Goal: Entertainment & Leisure: Browse casually

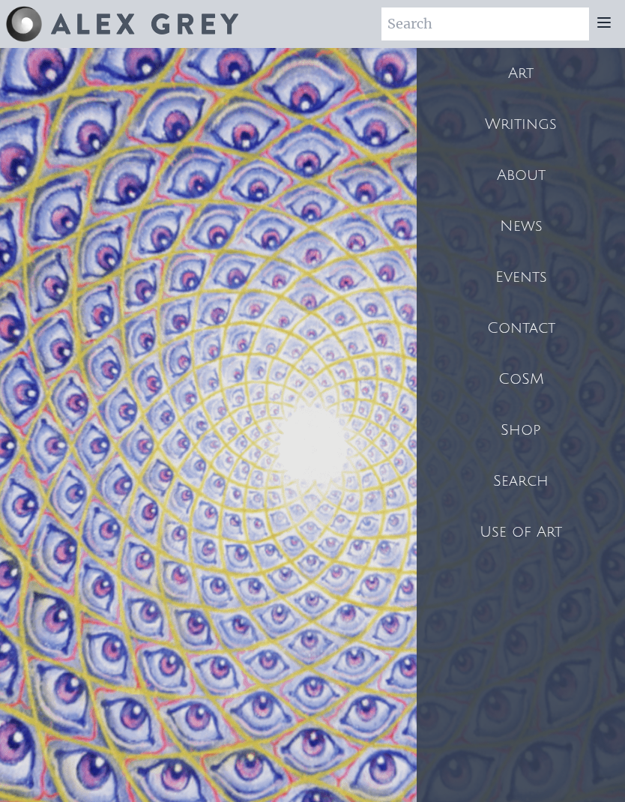
click at [534, 433] on div "Shop" at bounding box center [521, 430] width 208 height 51
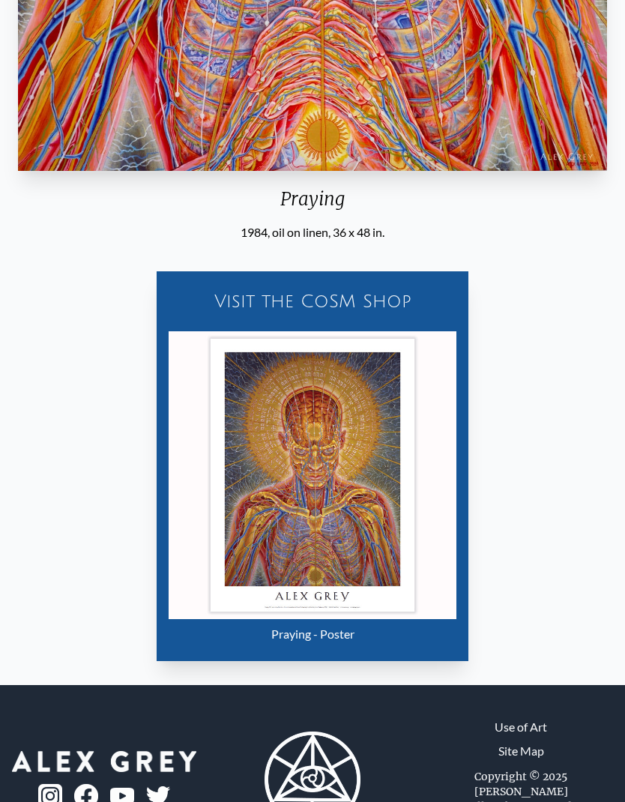
scroll to position [687, 0]
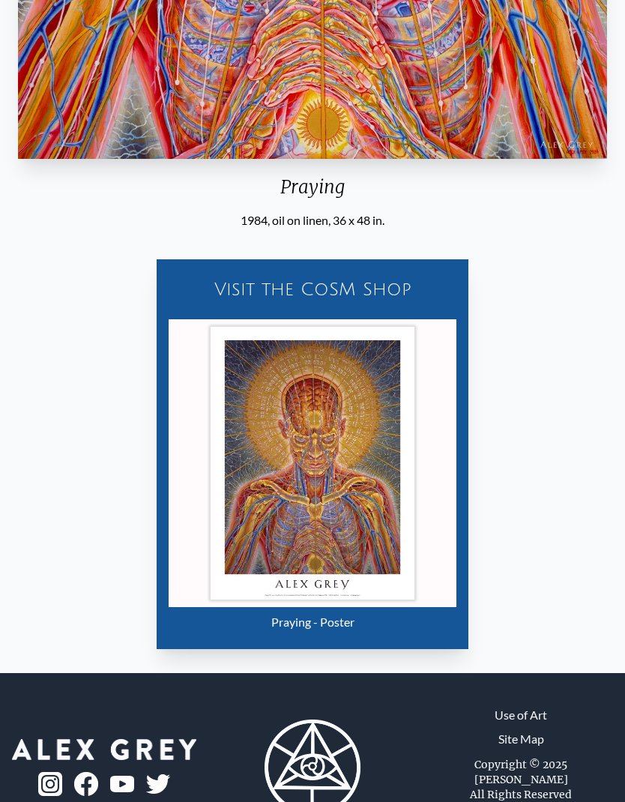
scroll to position [726, 0]
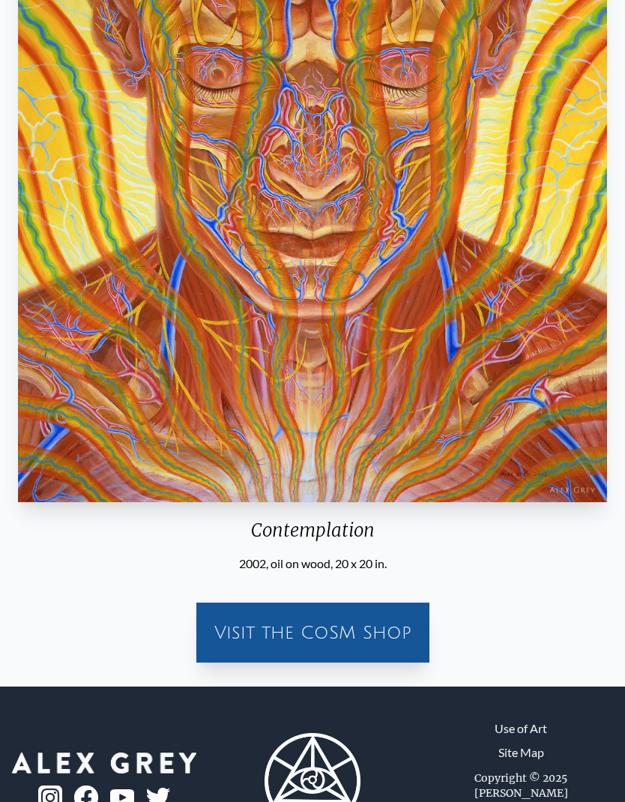
scroll to position [191, 0]
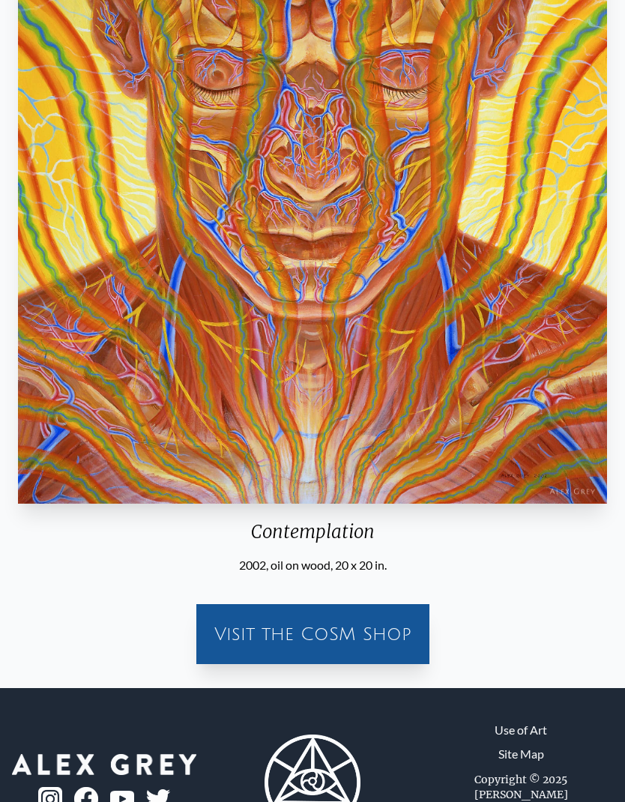
click at [543, 216] on img "4 / 133" at bounding box center [312, 213] width 589 height 581
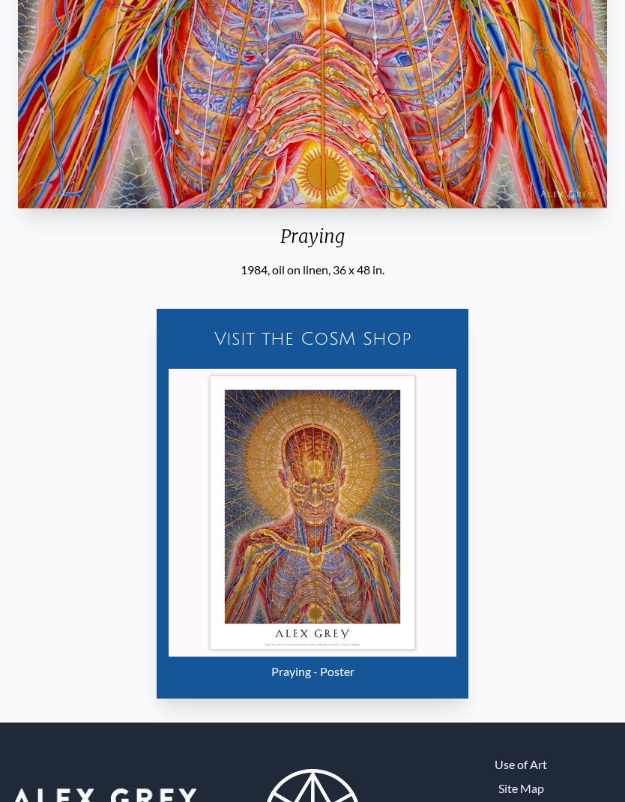
scroll to position [726, 0]
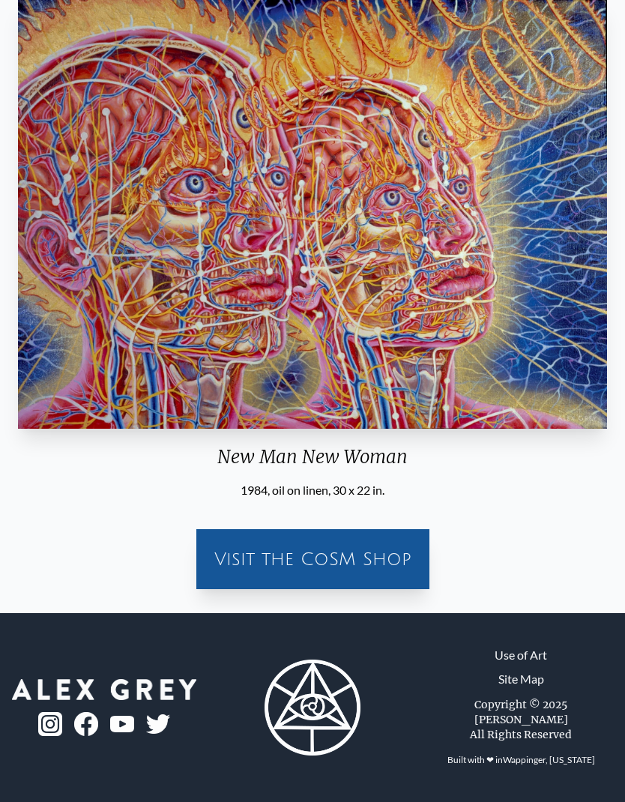
scroll to position [58, 0]
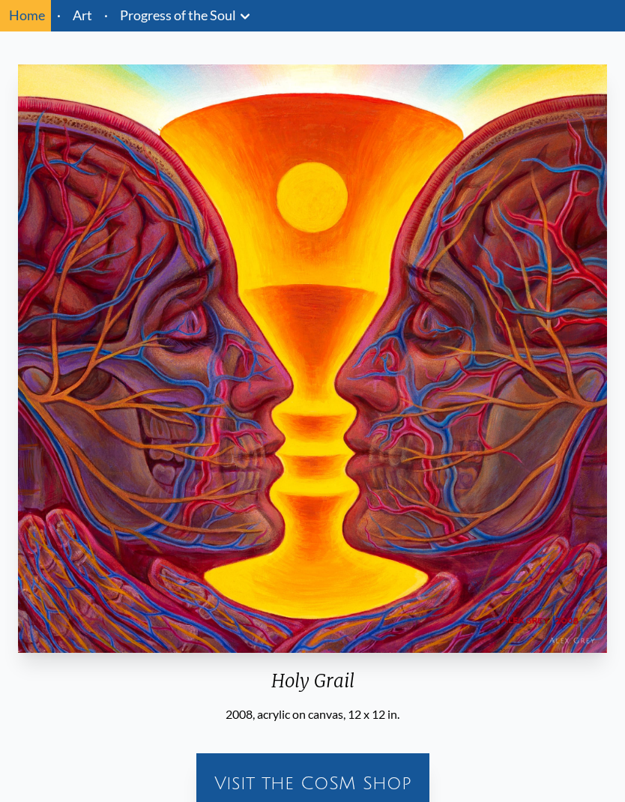
scroll to position [49, 0]
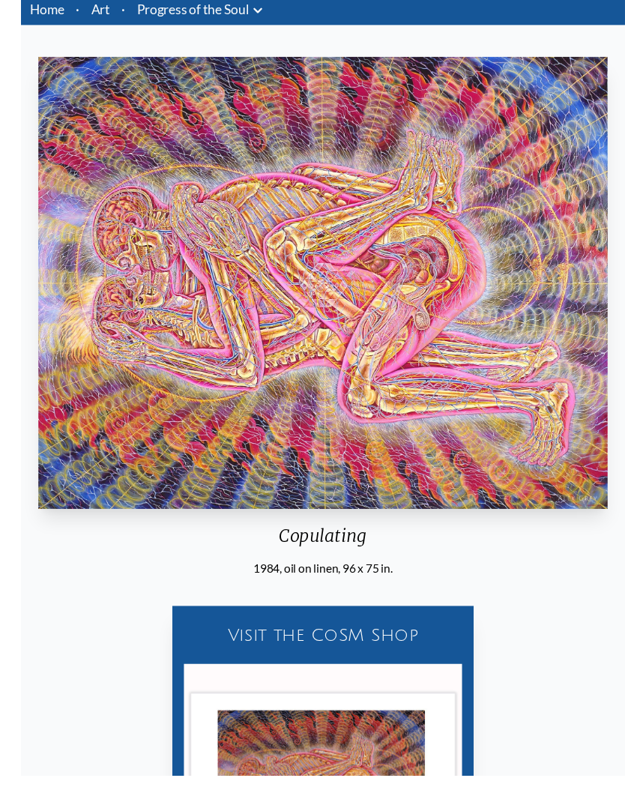
scroll to position [100, 0]
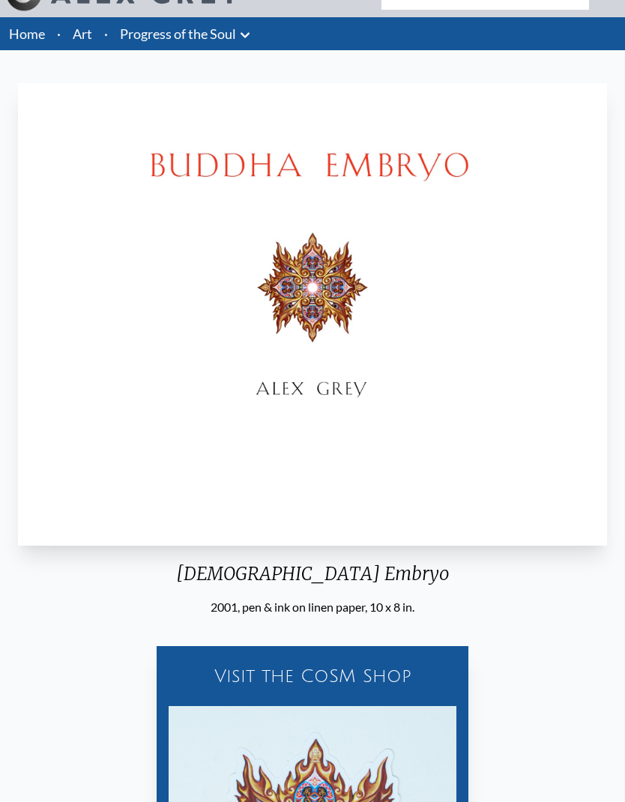
scroll to position [31, 0]
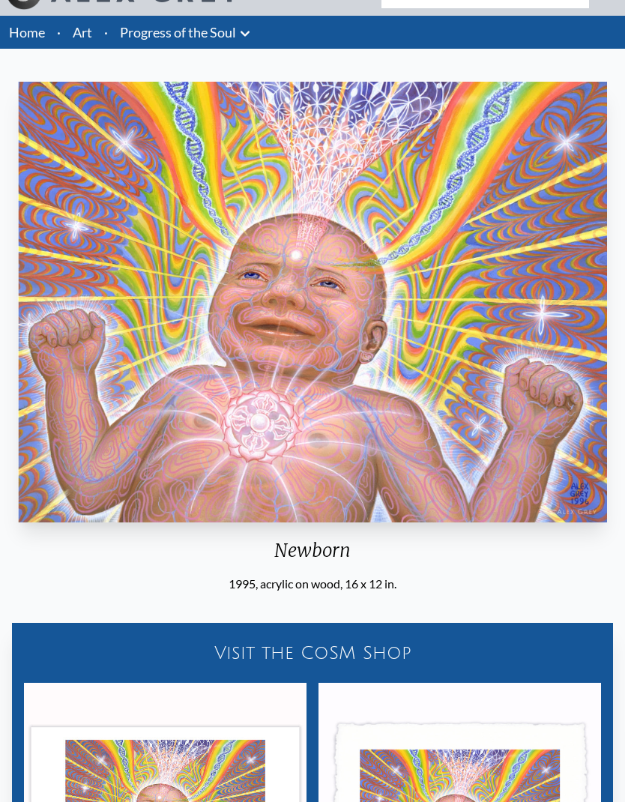
scroll to position [92, 0]
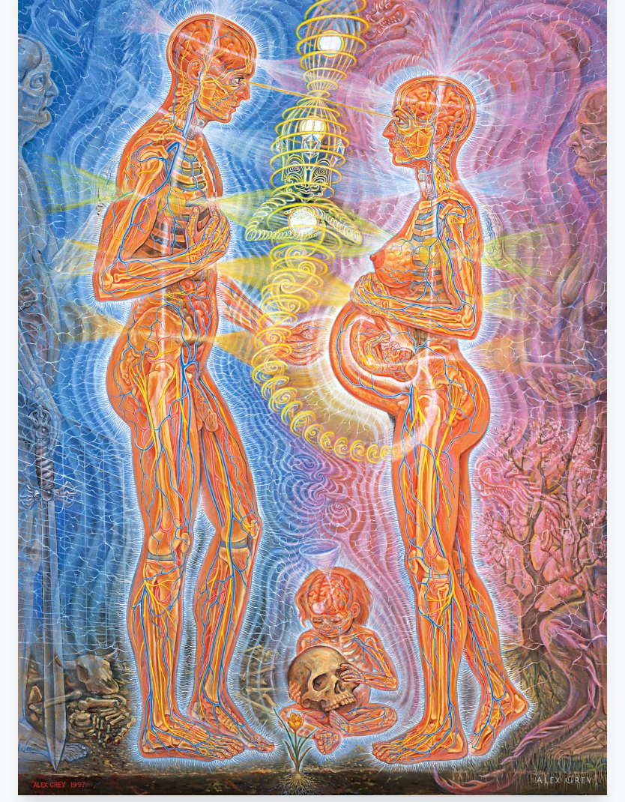
scroll to position [211, 0]
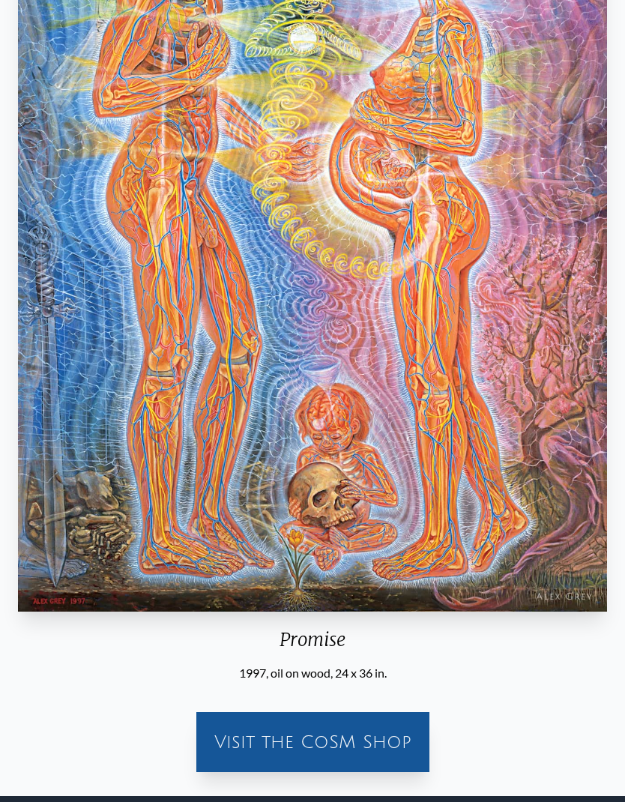
scroll to position [398, 0]
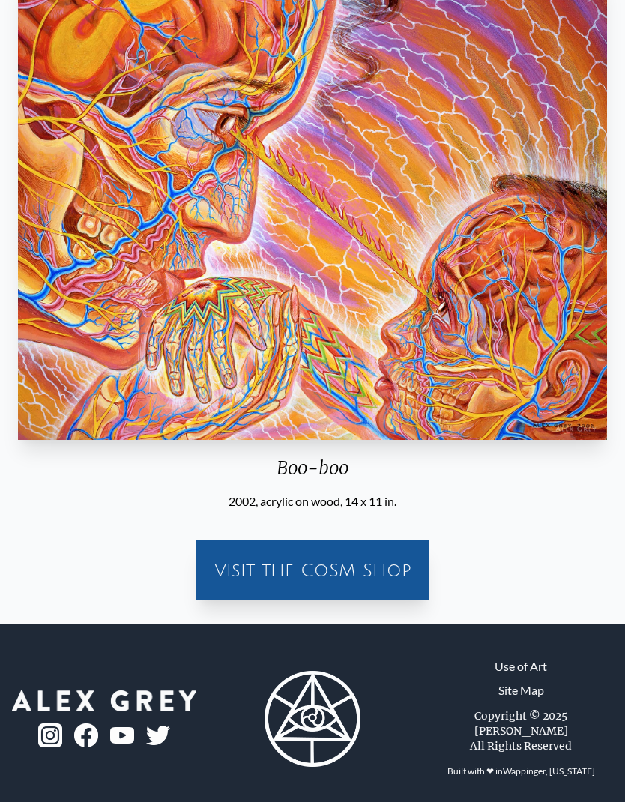
scroll to position [136, 0]
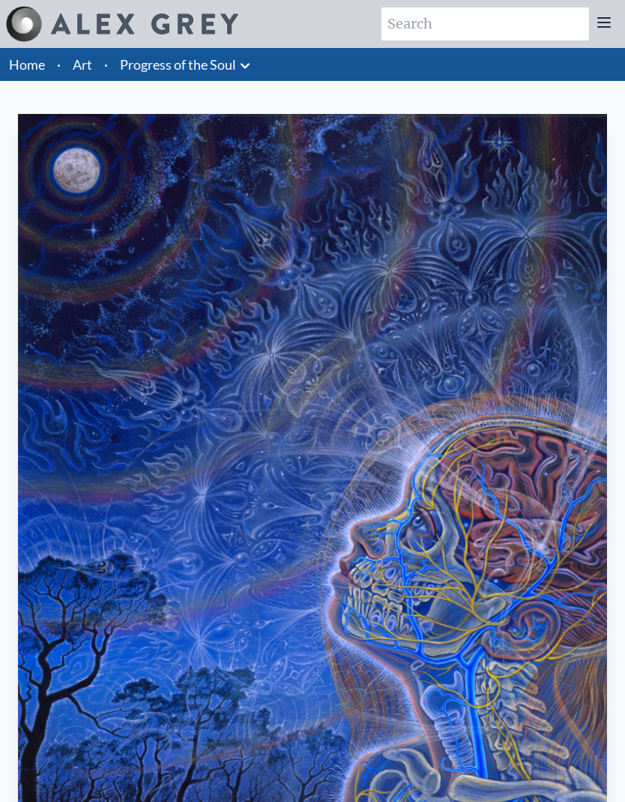
scroll to position [60, 0]
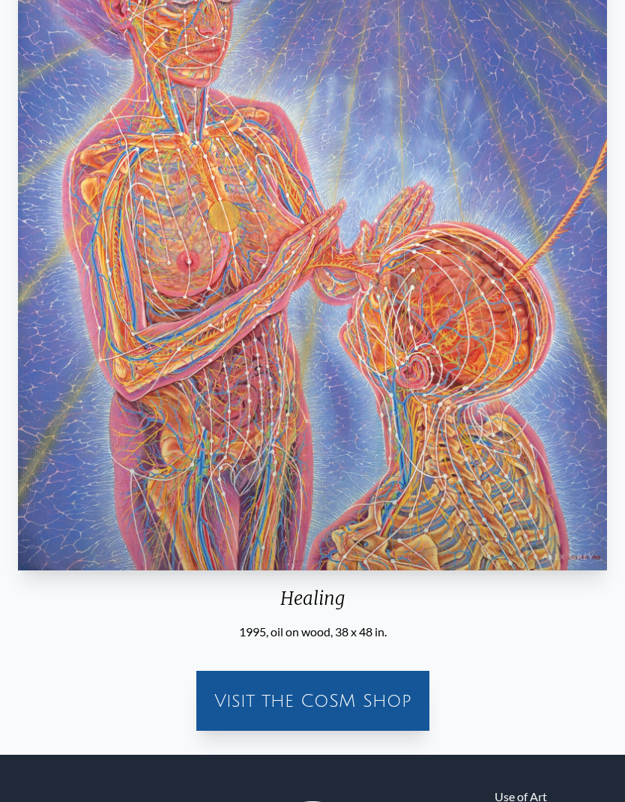
scroll to position [290, 0]
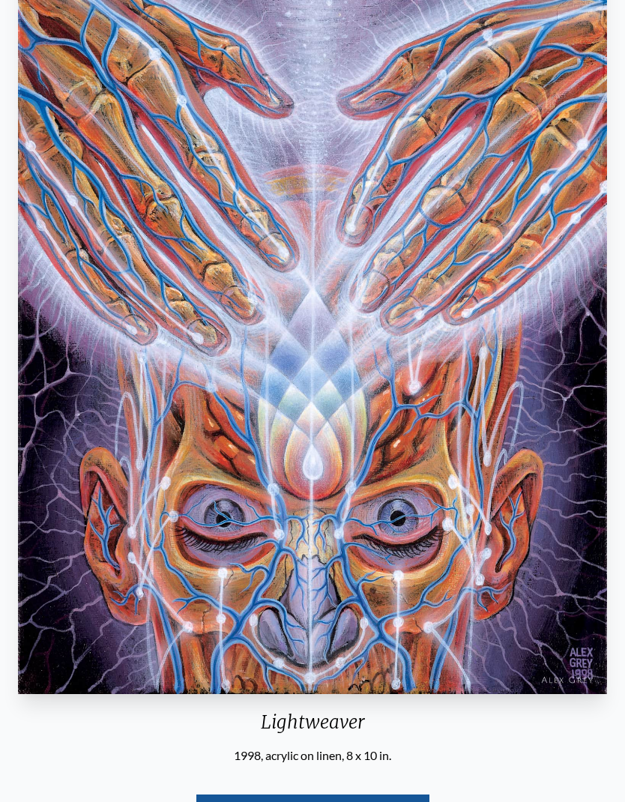
scroll to position [172, 0]
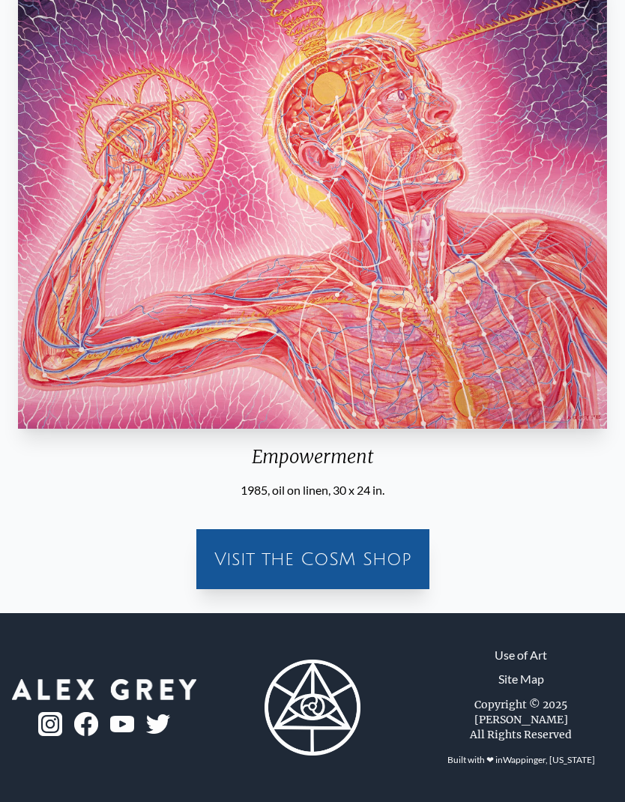
scroll to position [123, 0]
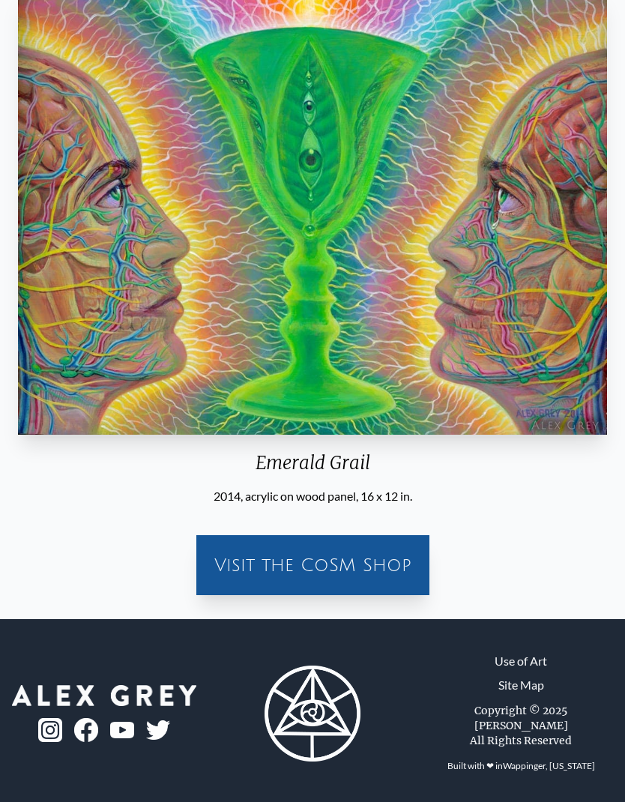
scroll to position [114, 0]
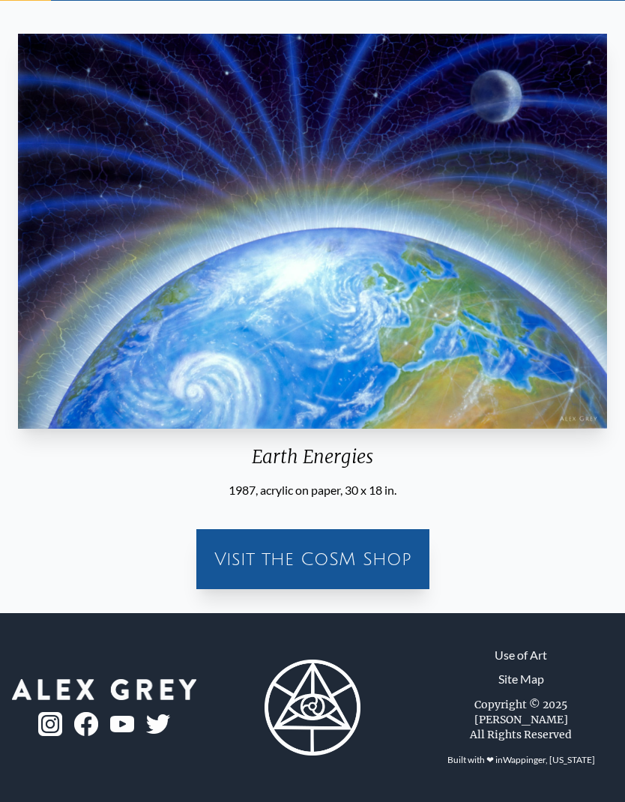
scroll to position [65, 0]
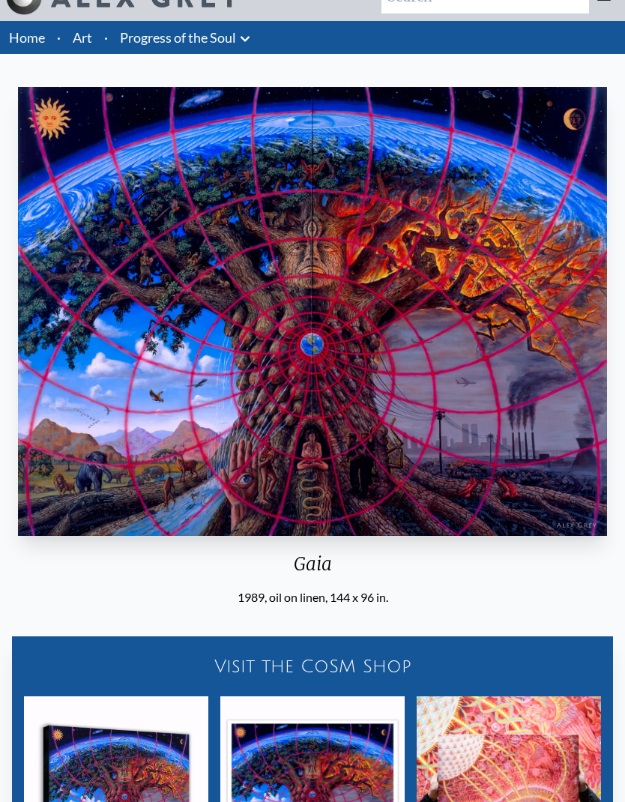
scroll to position [16, 0]
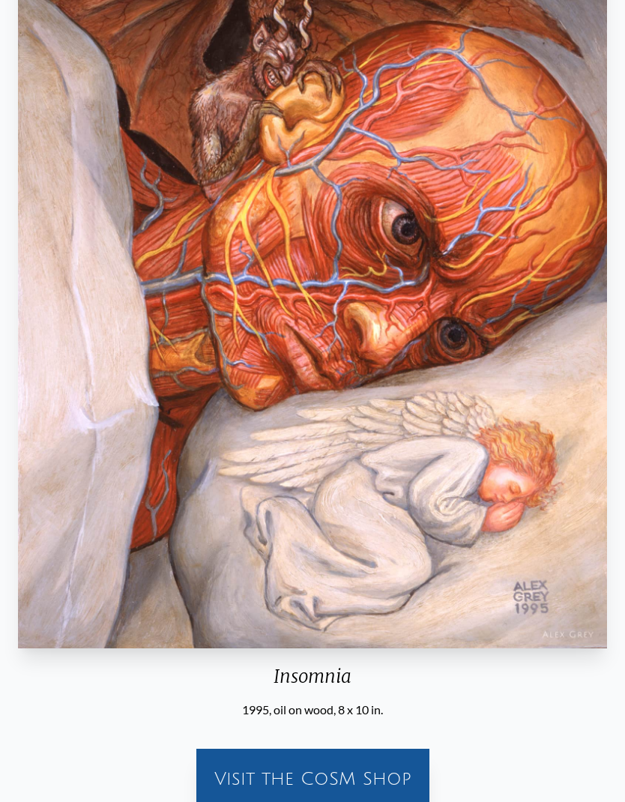
scroll to position [206, 0]
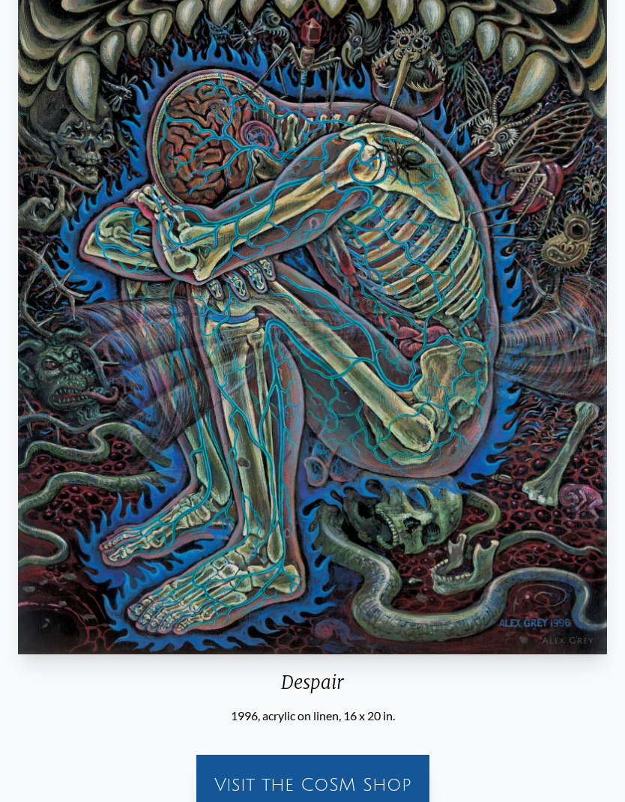
scroll to position [266, 0]
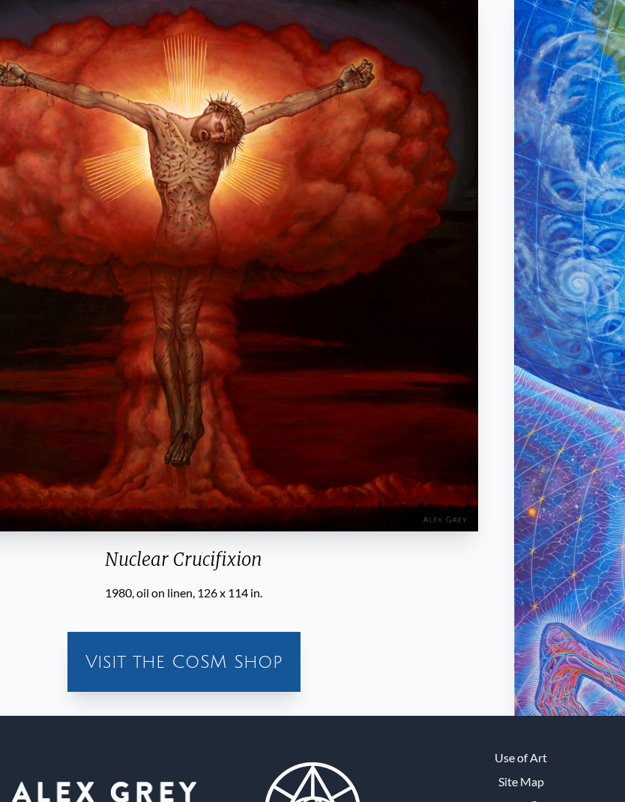
scroll to position [118, 0]
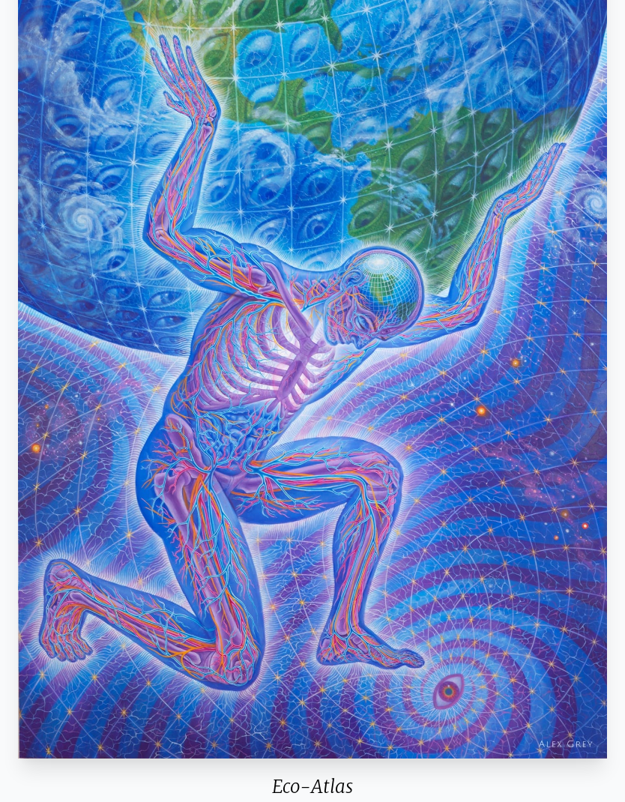
scroll to position [139, 0]
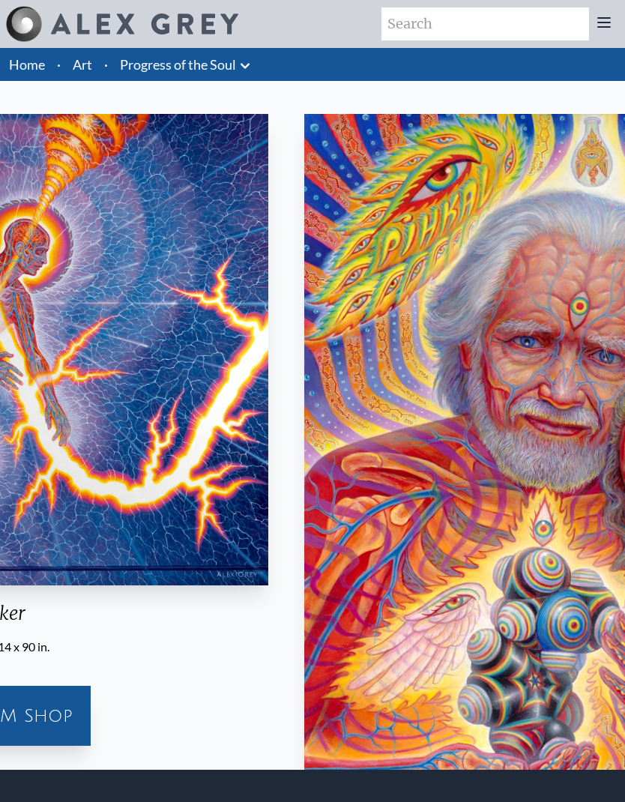
click at [445, 419] on img "71 / 133" at bounding box center [598, 480] width 589 height 733
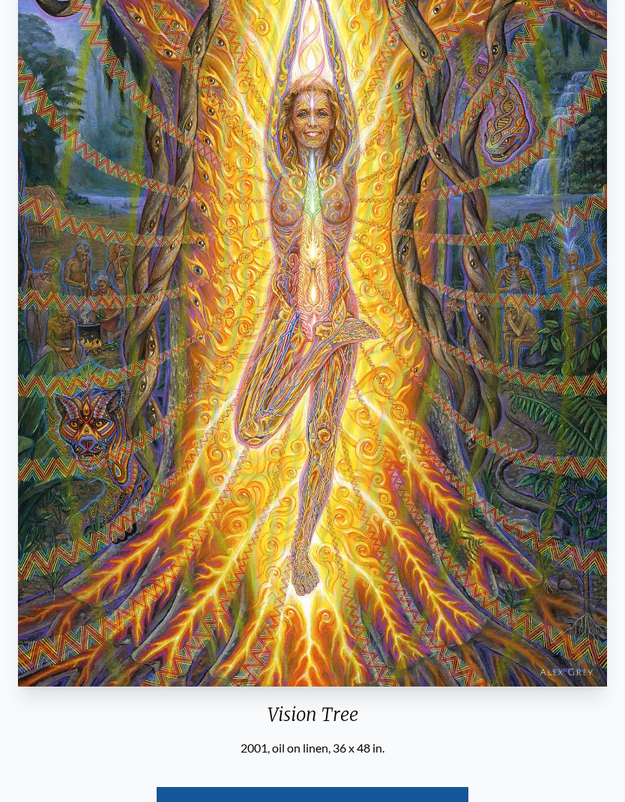
scroll to position [222, 0]
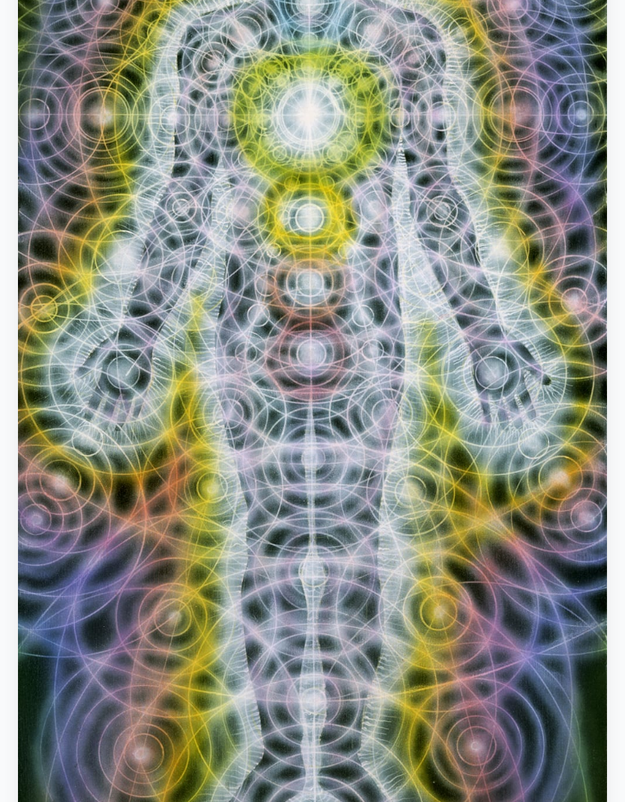
scroll to position [411, 0]
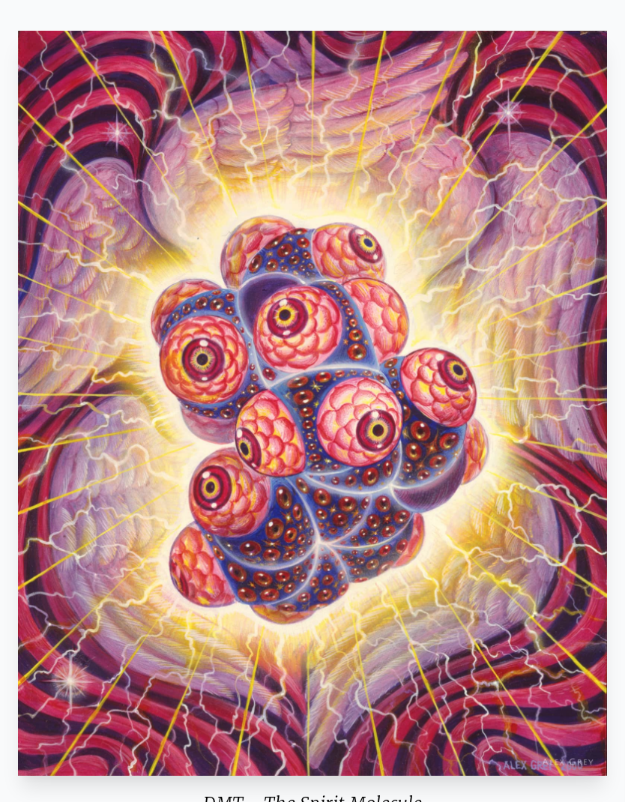
scroll to position [79, 0]
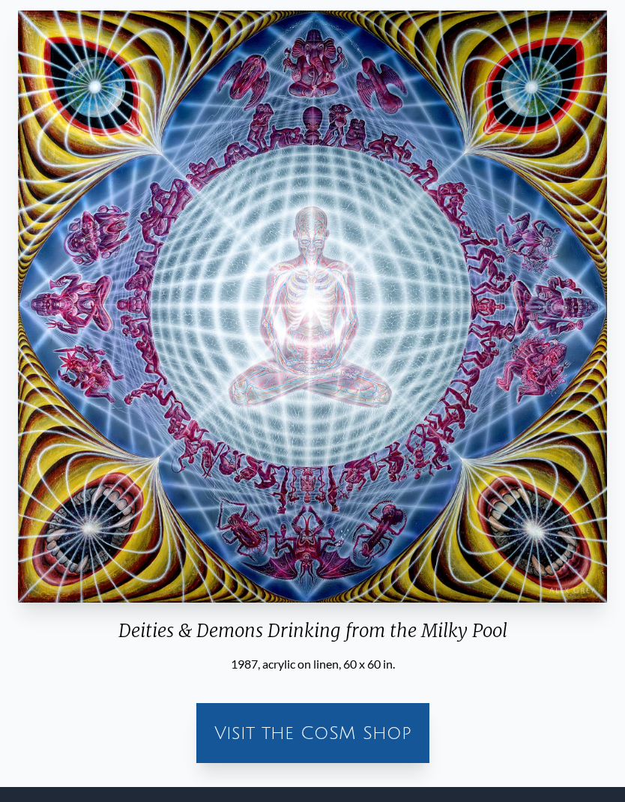
scroll to position [91, 0]
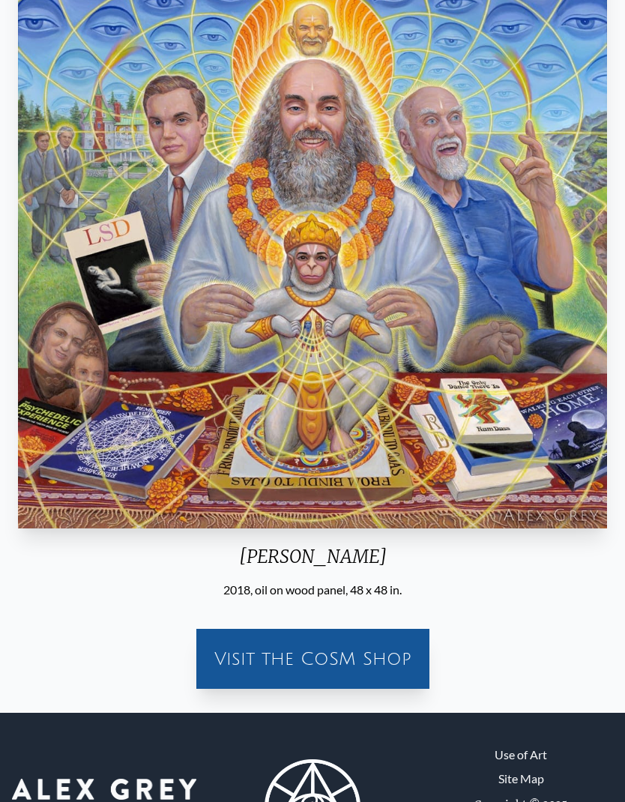
scroll to position [173, 0]
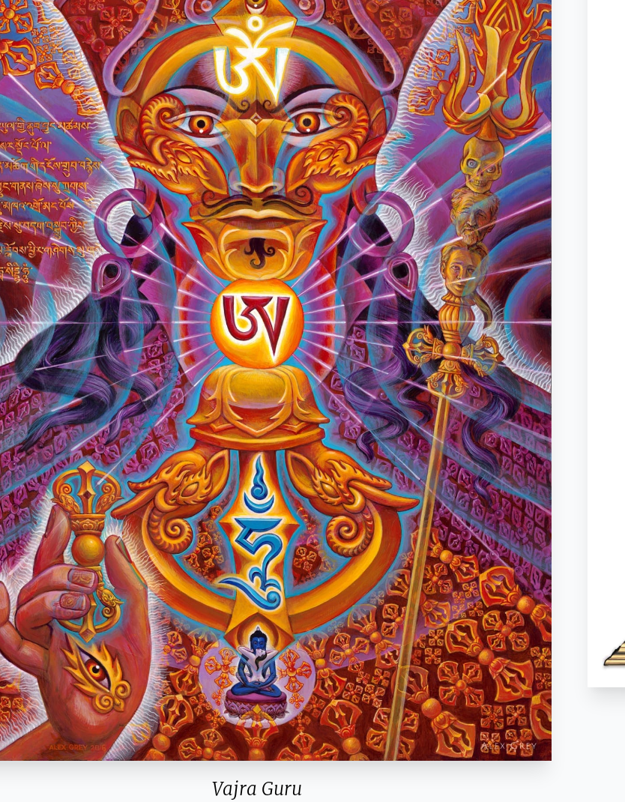
scroll to position [235, 0]
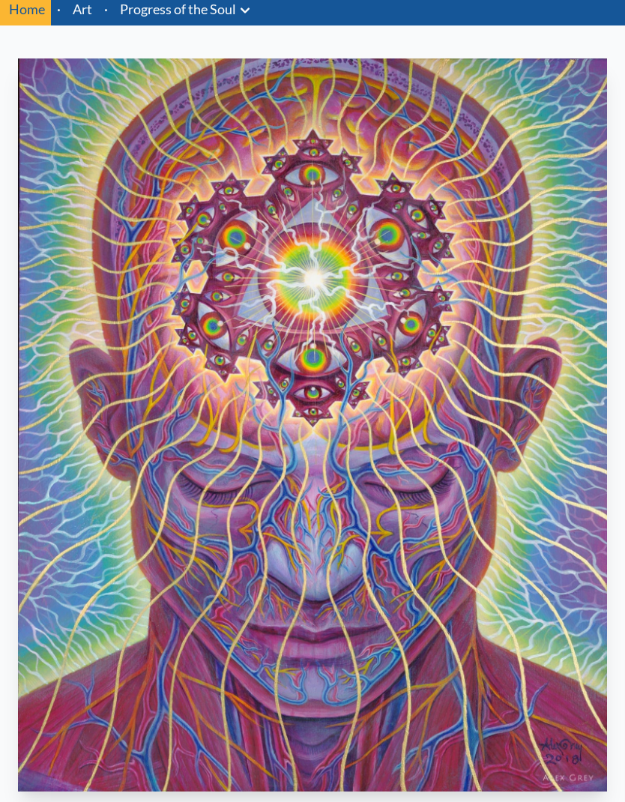
scroll to position [55, 0]
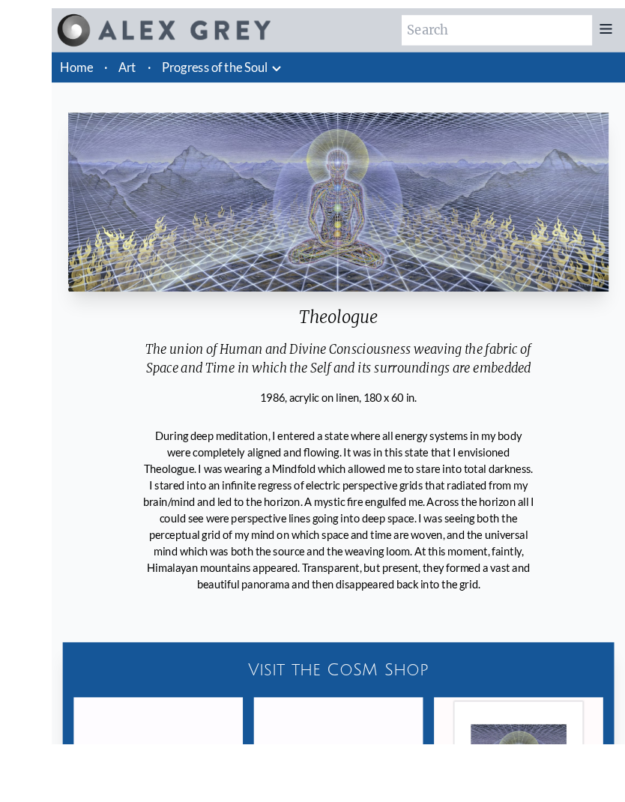
scroll to position [31, 0]
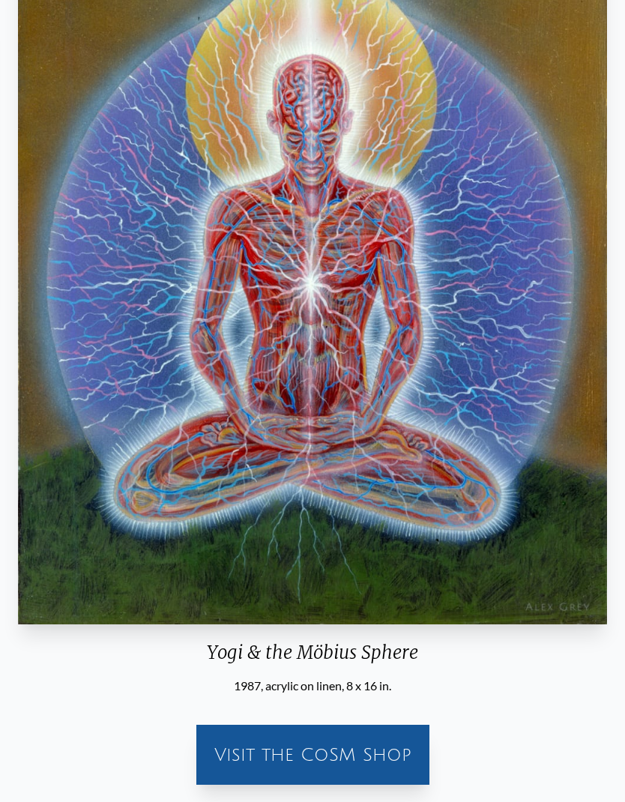
scroll to position [674, 0]
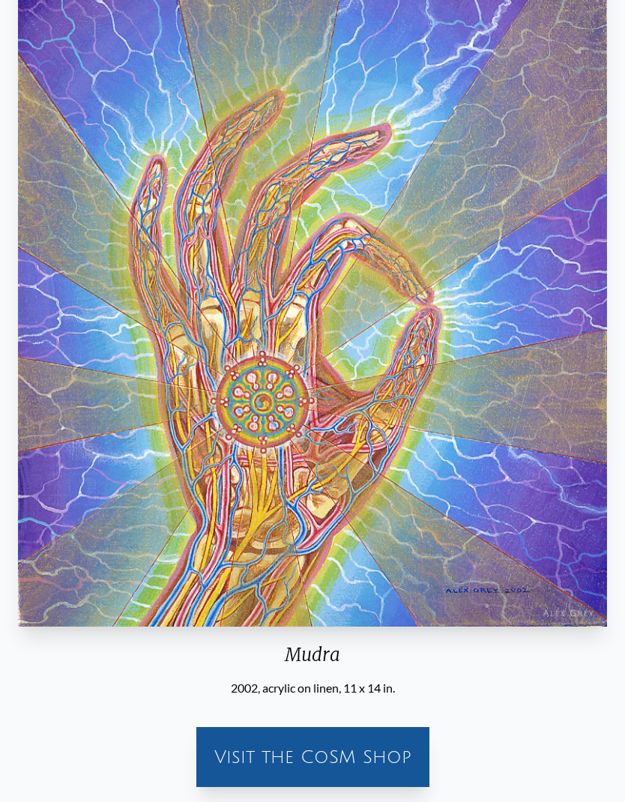
scroll to position [205, 0]
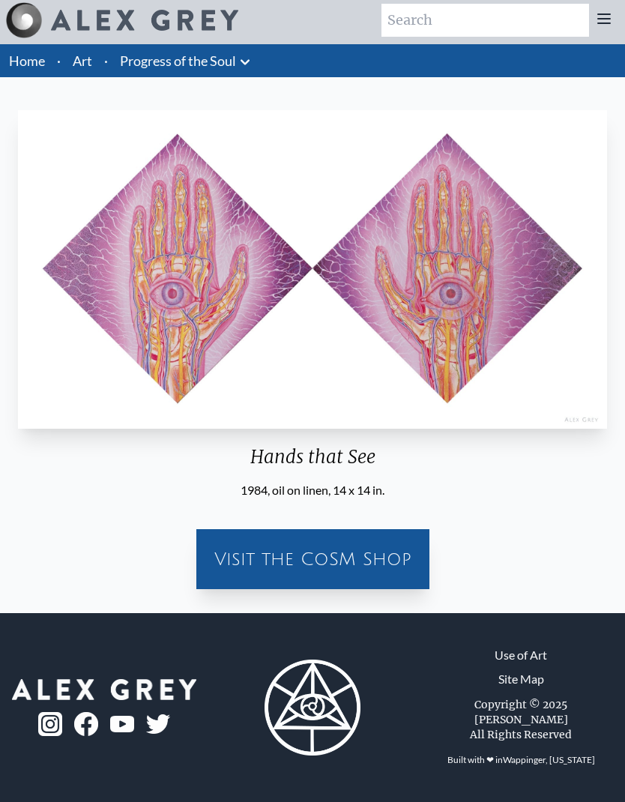
scroll to position [60, 0]
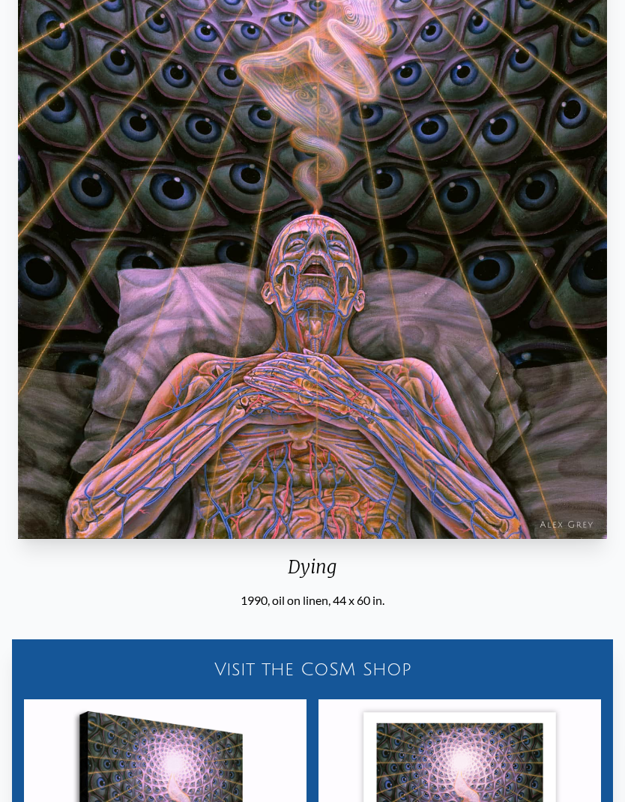
scroll to position [453, 0]
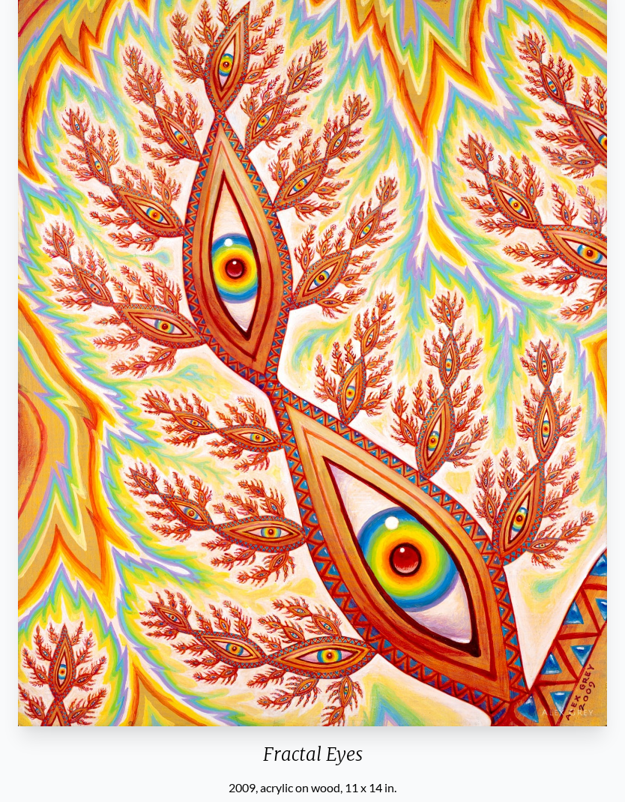
scroll to position [199, 0]
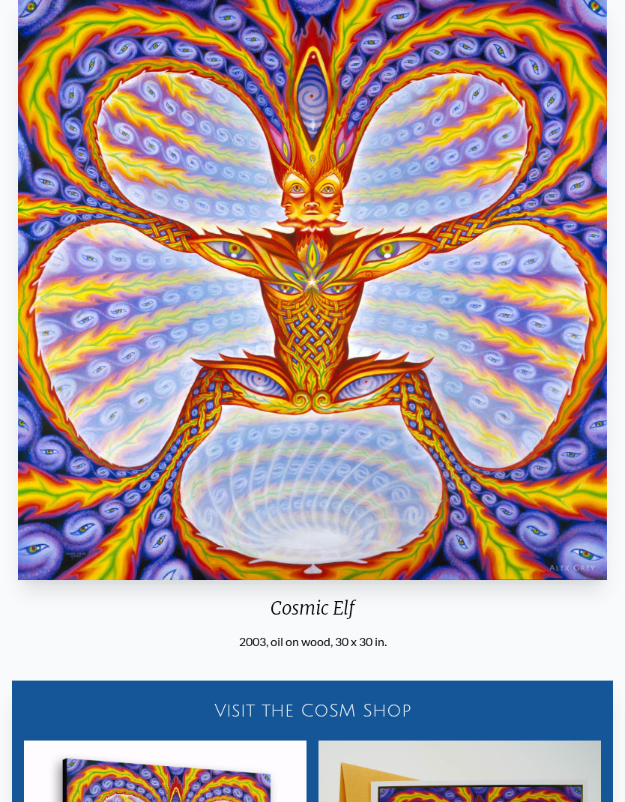
scroll to position [119, 0]
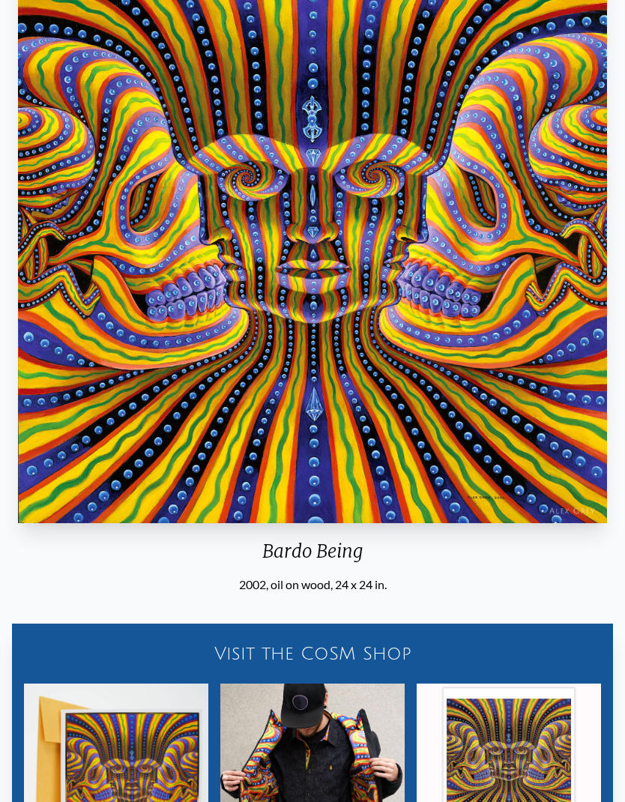
scroll to position [180, 0]
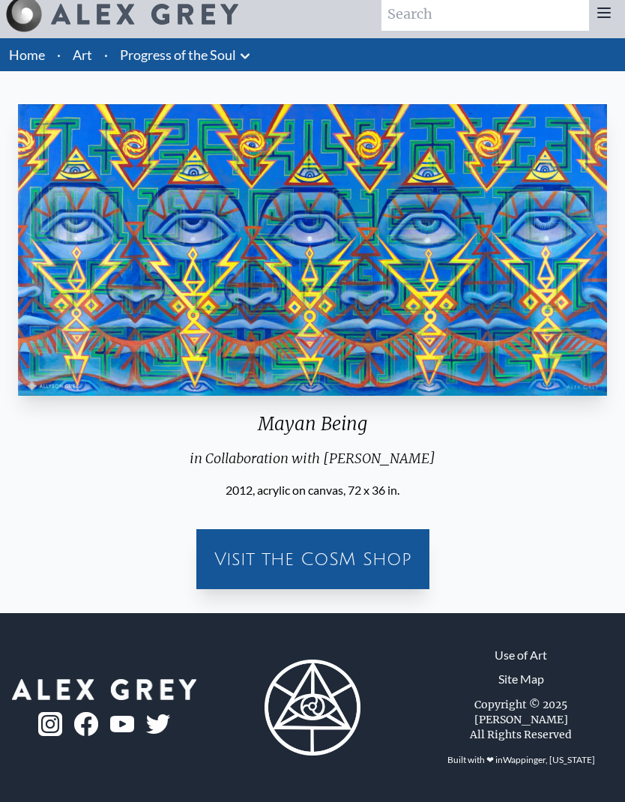
scroll to position [60, 0]
click at [522, 125] on img "125 / 133" at bounding box center [312, 250] width 589 height 292
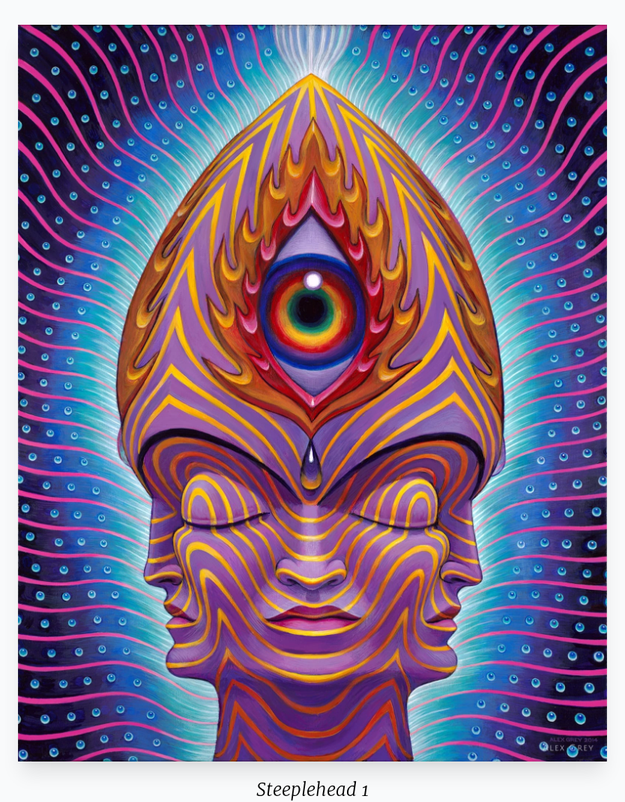
scroll to position [102, 0]
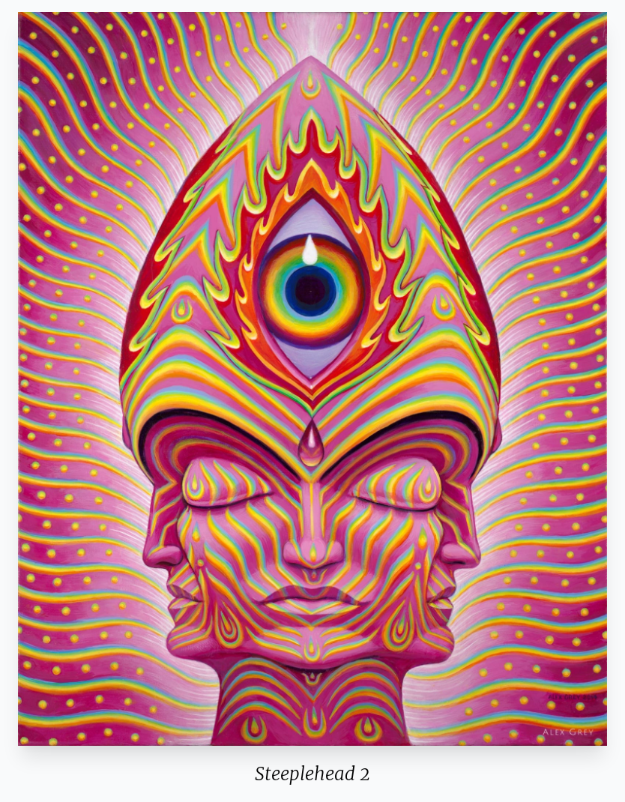
scroll to position [162, 0]
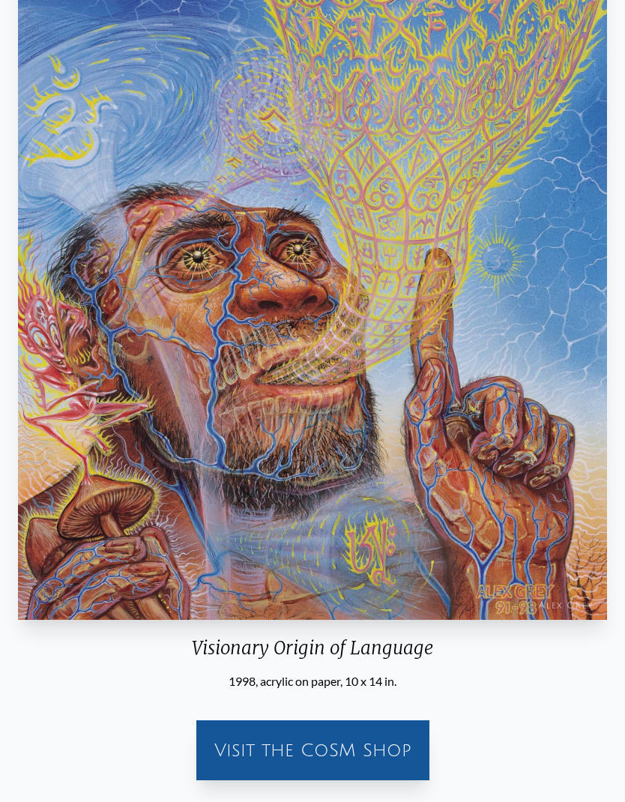
scroll to position [311, 0]
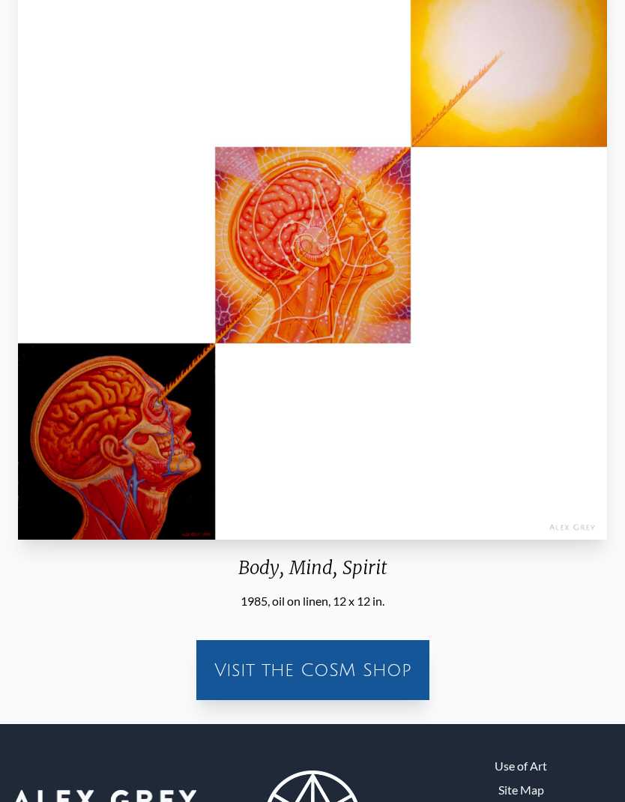
scroll to position [164, 0]
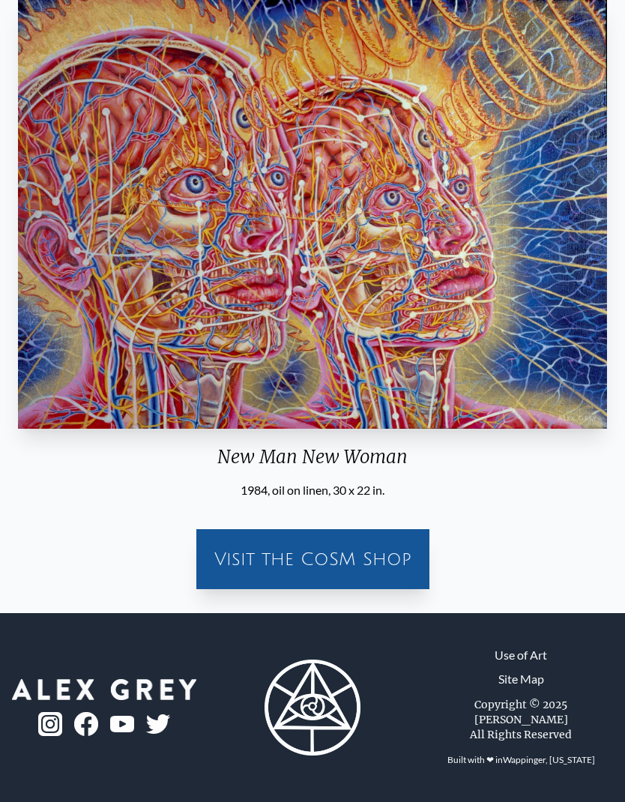
scroll to position [58, 0]
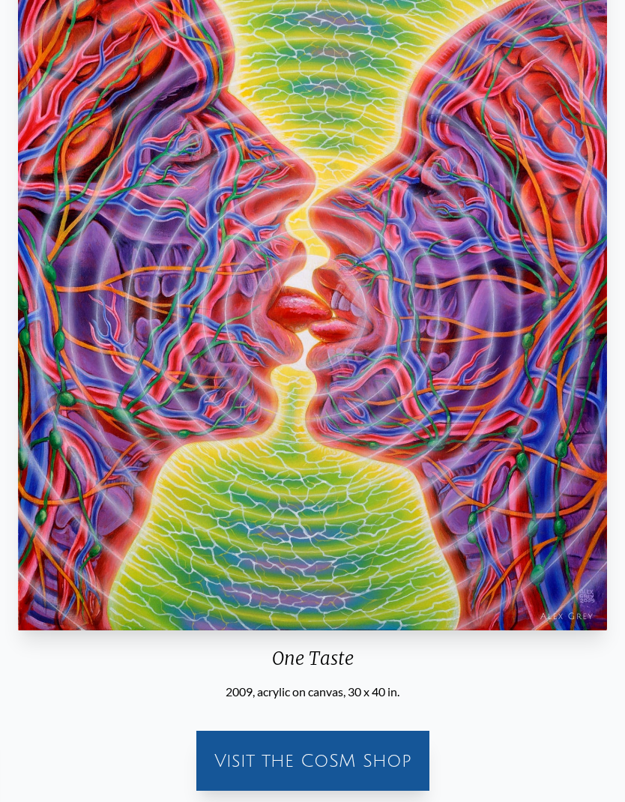
scroll to position [271, 0]
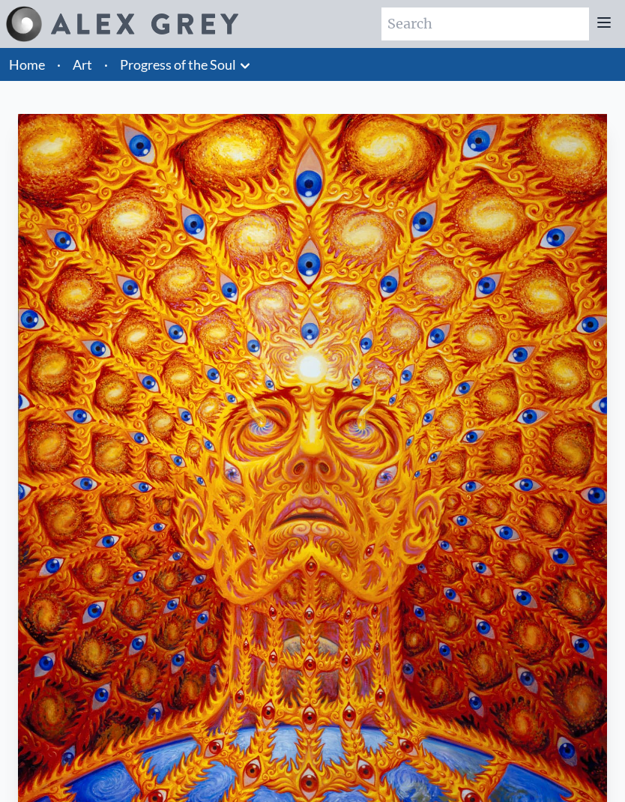
scroll to position [162, 0]
